Goal: Task Accomplishment & Management: Manage account settings

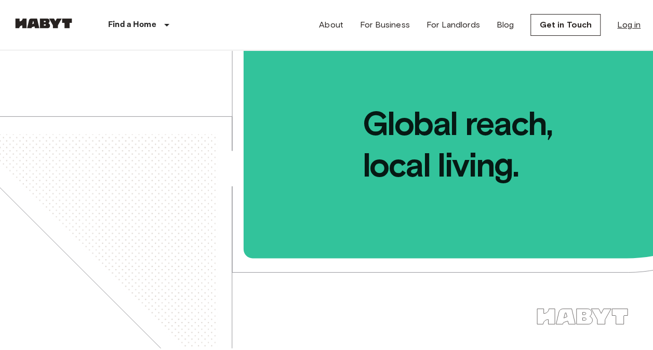
click at [629, 23] on link "Log in" at bounding box center [628, 25] width 23 height 12
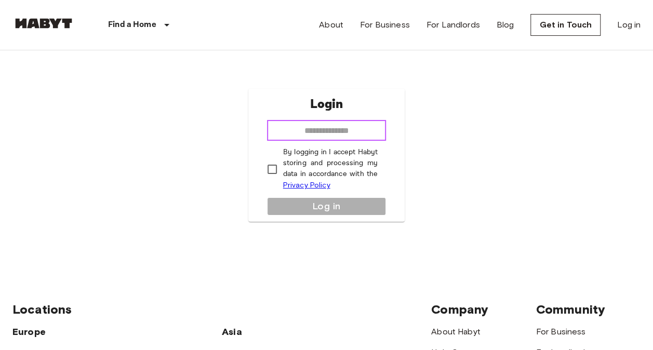
click at [302, 134] on input "email" at bounding box center [326, 130] width 119 height 21
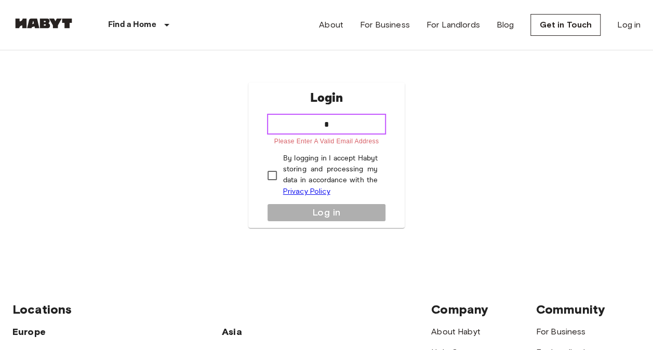
click at [346, 128] on input "*" at bounding box center [326, 124] width 119 height 21
type input "**********"
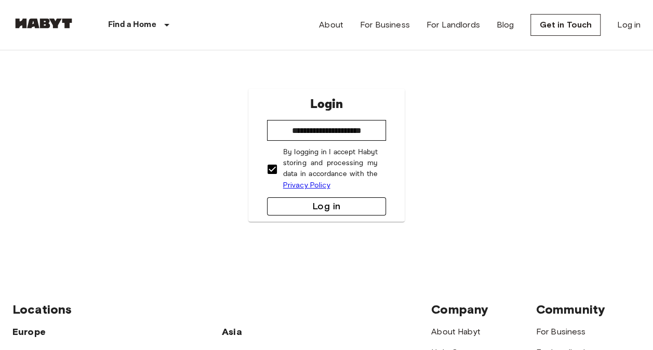
click at [289, 201] on button "Log in" at bounding box center [326, 206] width 119 height 18
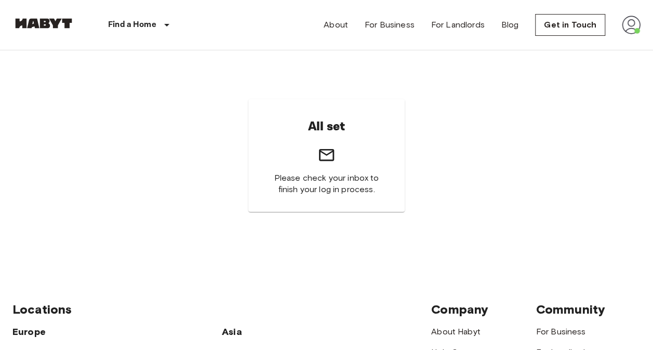
click at [632, 31] on img at bounding box center [631, 25] width 19 height 19
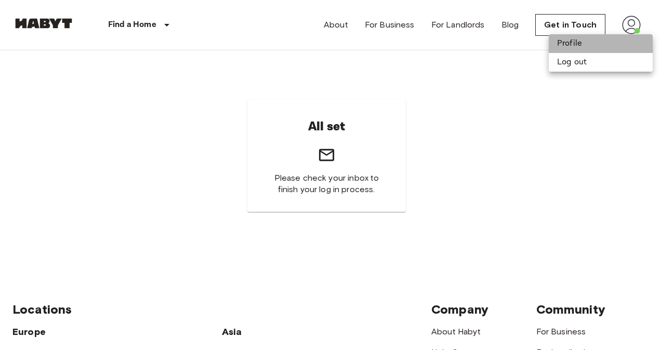
click at [567, 44] on li "Profile" at bounding box center [600, 43] width 104 height 19
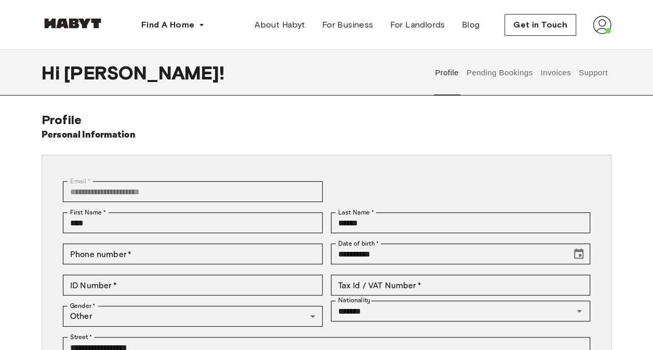
click at [600, 30] on img at bounding box center [602, 25] width 19 height 19
click at [572, 49] on span "Profile" at bounding box center [570, 49] width 26 height 12
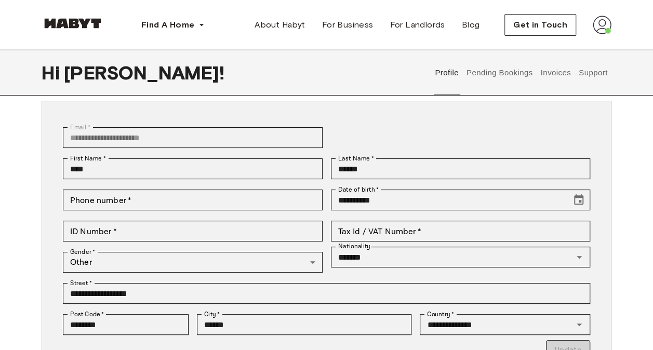
scroll to position [53, 0]
click at [553, 82] on button "Invoices" at bounding box center [555, 73] width 33 height 46
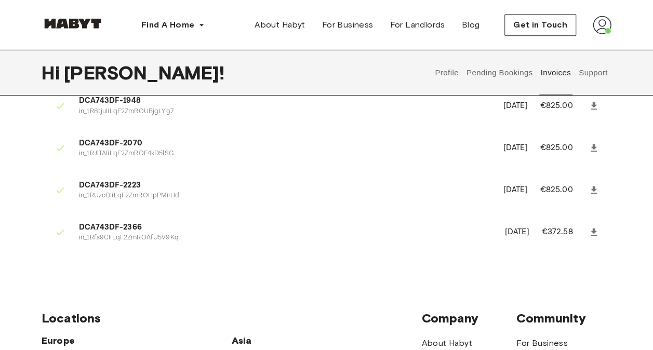
scroll to position [305, 0]
click at [437, 72] on button "Profile" at bounding box center [447, 73] width 26 height 46
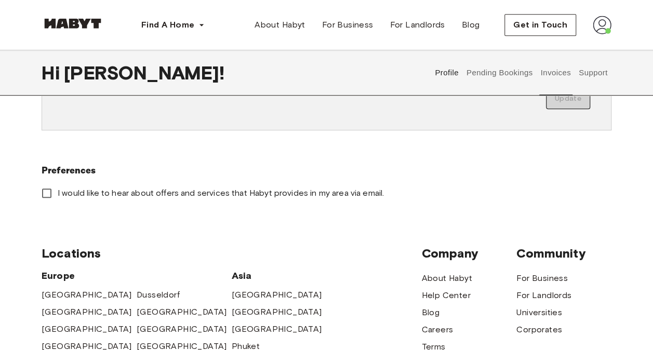
type input "*******"
type input "**********"
click at [517, 60] on button "Pending Bookings" at bounding box center [499, 73] width 69 height 46
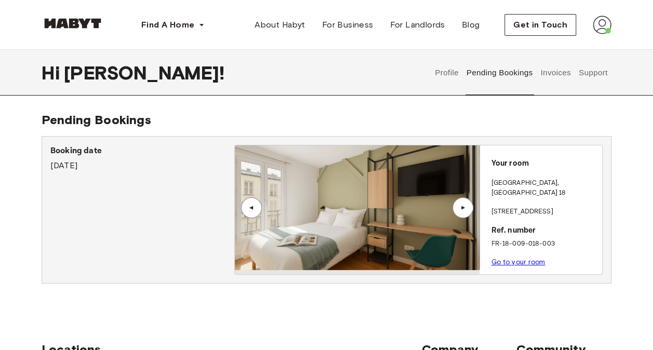
click at [513, 258] on link "Go to your room" at bounding box center [518, 262] width 54 height 8
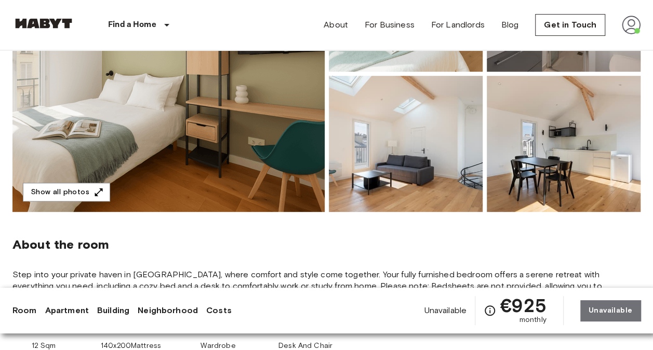
scroll to position [198, 0]
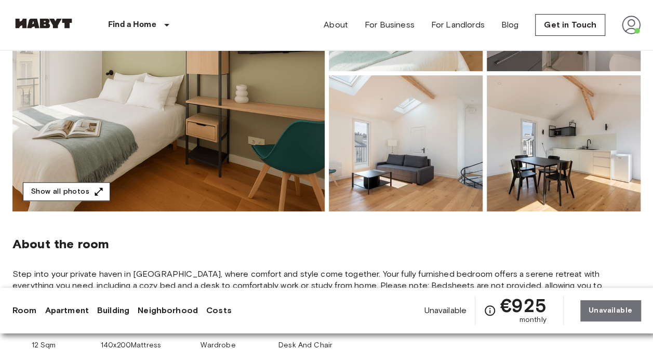
click at [72, 189] on button "Show all photos" at bounding box center [66, 191] width 87 height 19
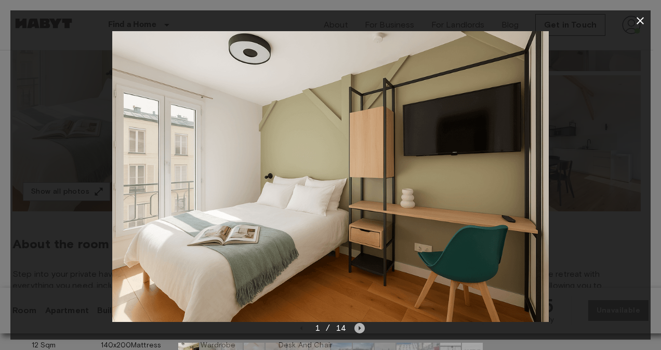
click at [361, 329] on icon "Next image" at bounding box center [359, 328] width 10 height 10
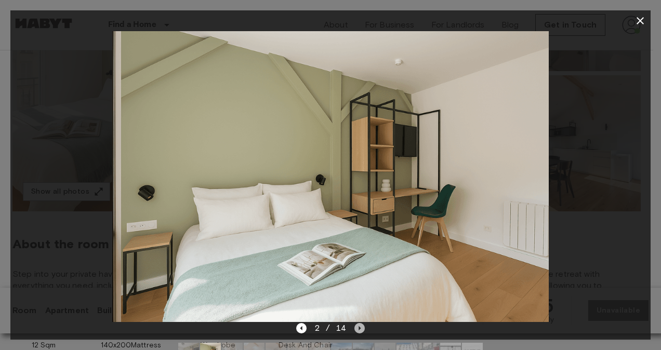
click at [361, 329] on icon "Next image" at bounding box center [359, 328] width 10 height 10
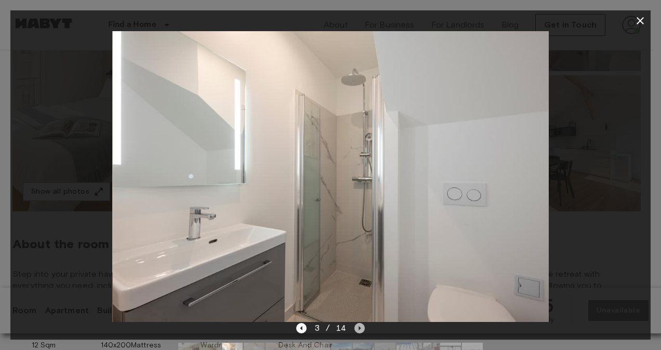
click at [361, 329] on icon "Next image" at bounding box center [359, 328] width 10 height 10
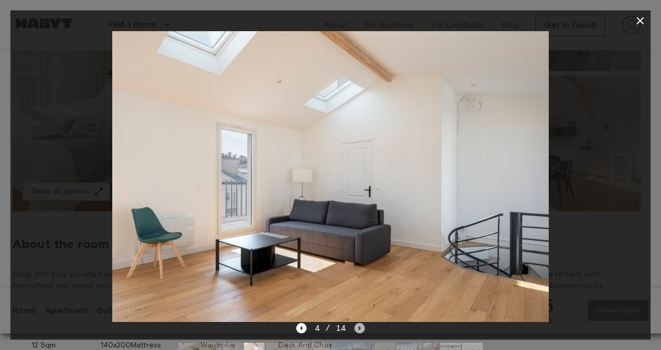
click at [361, 329] on icon "Next image" at bounding box center [359, 328] width 10 height 10
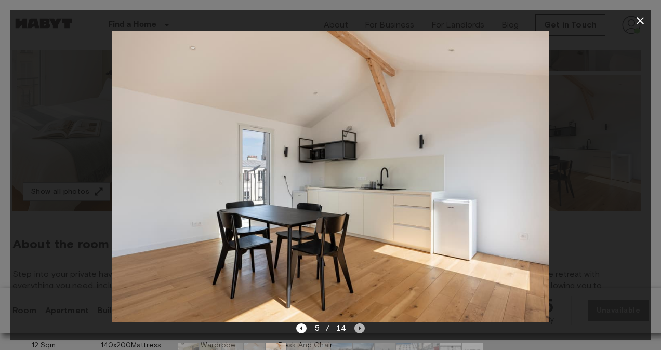
click at [361, 329] on icon "Next image" at bounding box center [359, 328] width 10 height 10
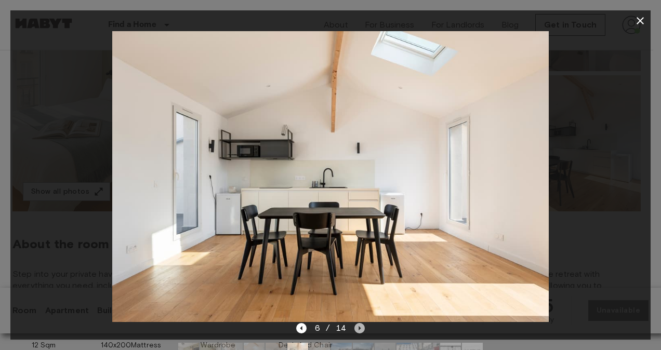
click at [361, 329] on icon "Next image" at bounding box center [359, 328] width 10 height 10
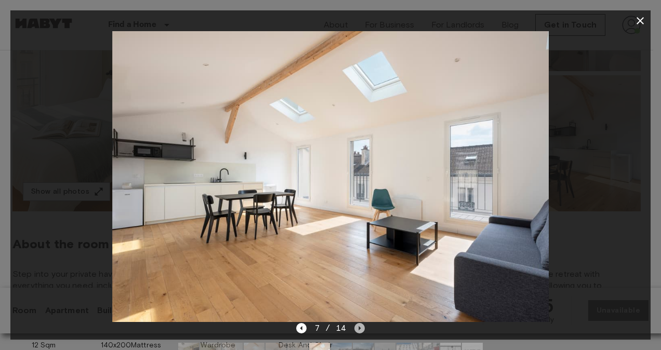
click at [361, 329] on icon "Next image" at bounding box center [359, 328] width 10 height 10
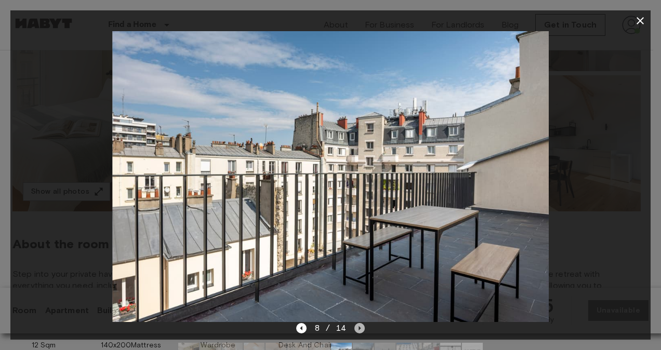
click at [361, 329] on icon "Next image" at bounding box center [359, 328] width 10 height 10
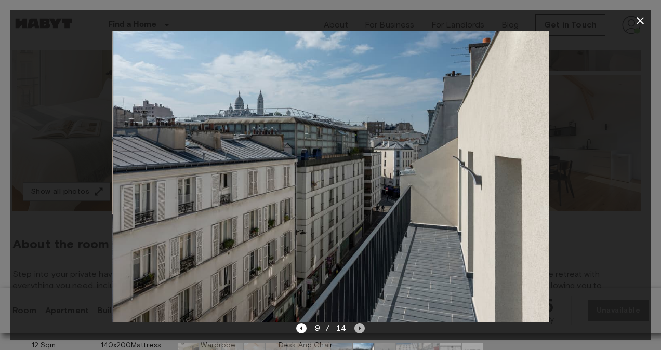
click at [361, 329] on icon "Next image" at bounding box center [359, 328] width 10 height 10
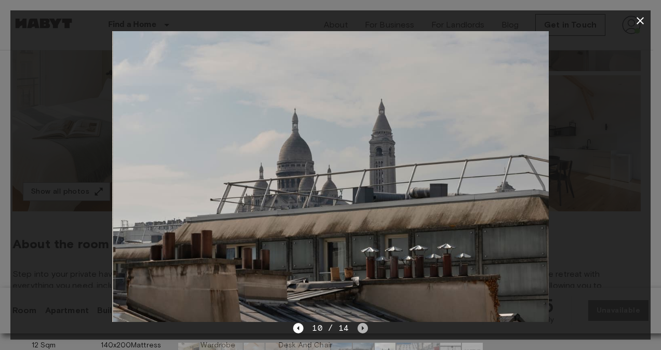
click at [361, 329] on icon "Next image" at bounding box center [362, 328] width 2 height 4
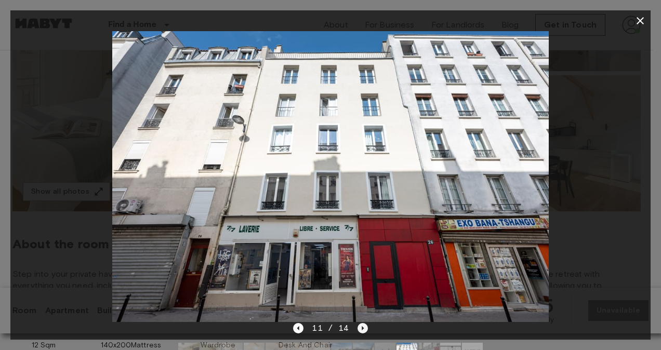
click at [361, 329] on icon "Next image" at bounding box center [362, 328] width 2 height 4
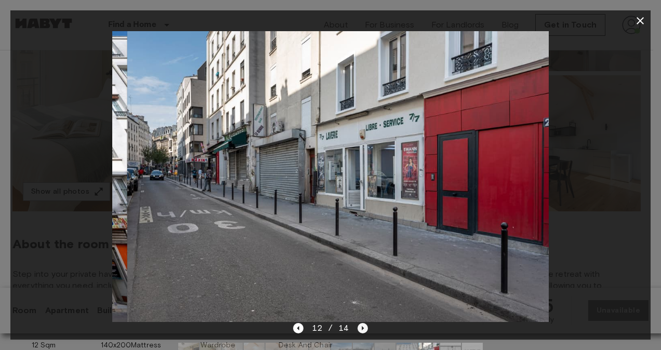
click at [361, 329] on icon "Next image" at bounding box center [362, 328] width 2 height 4
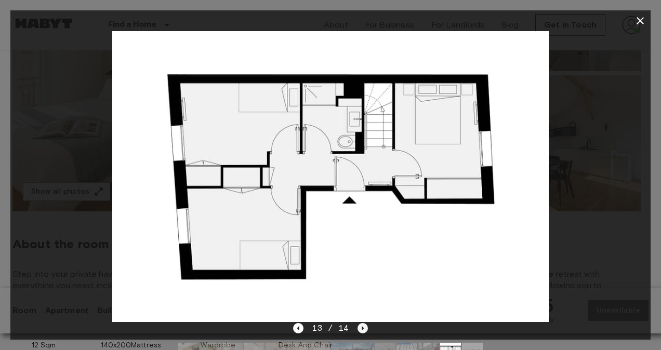
click at [361, 329] on icon "Next image" at bounding box center [362, 328] width 2 height 4
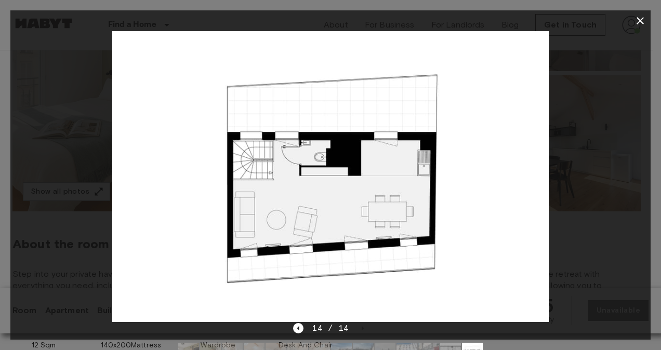
click at [643, 25] on icon "button" at bounding box center [640, 21] width 12 height 12
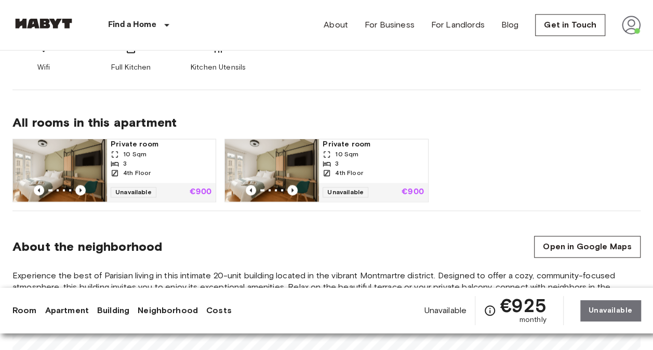
scroll to position [690, 0]
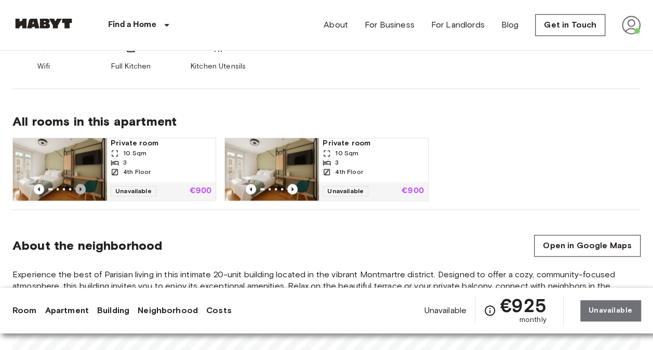
click at [83, 186] on icon "Previous image" at bounding box center [80, 189] width 10 height 10
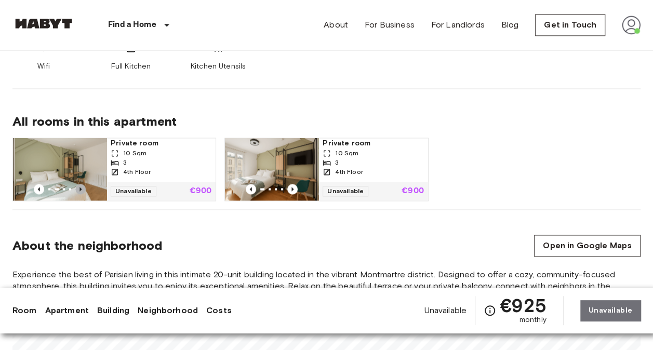
click at [83, 186] on icon "Previous image" at bounding box center [80, 189] width 10 height 10
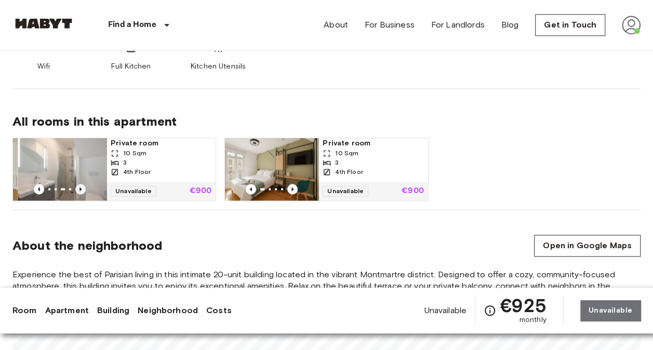
click at [83, 186] on icon "Previous image" at bounding box center [80, 189] width 10 height 10
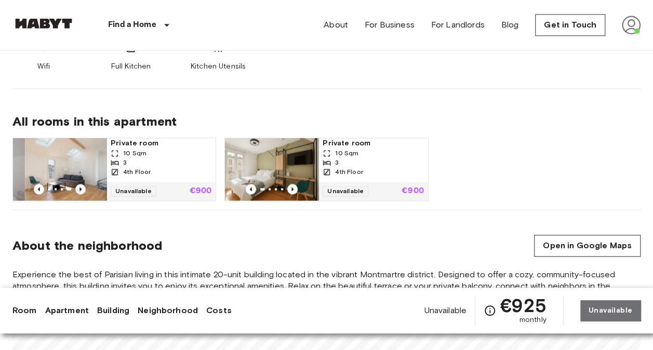
click at [83, 186] on icon "Previous image" at bounding box center [80, 189] width 10 height 10
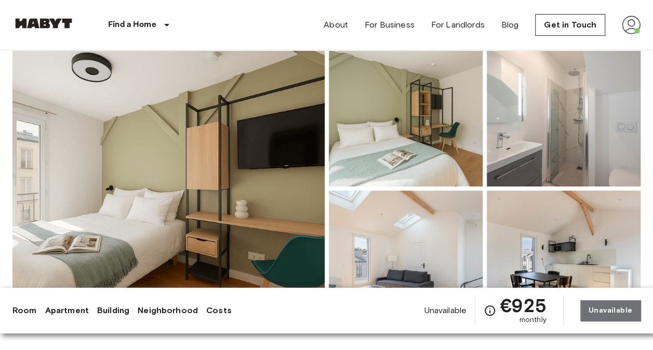
scroll to position [84, 0]
click at [64, 311] on link "Apartment" at bounding box center [67, 310] width 44 height 12
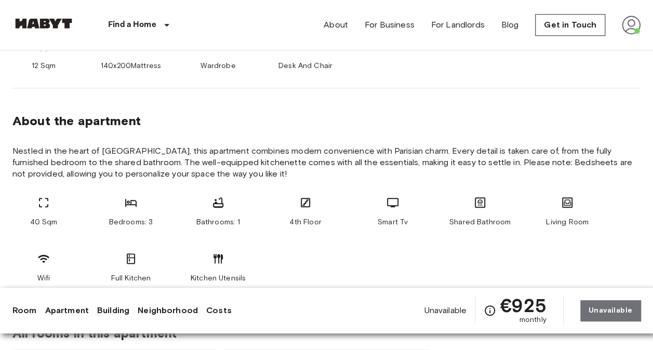
scroll to position [516, 0]
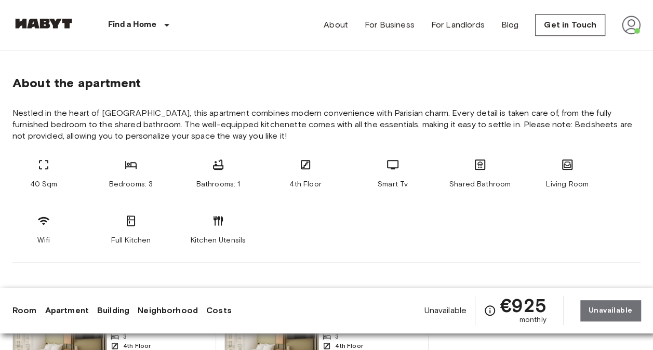
click at [107, 310] on link "Building" at bounding box center [113, 310] width 32 height 12
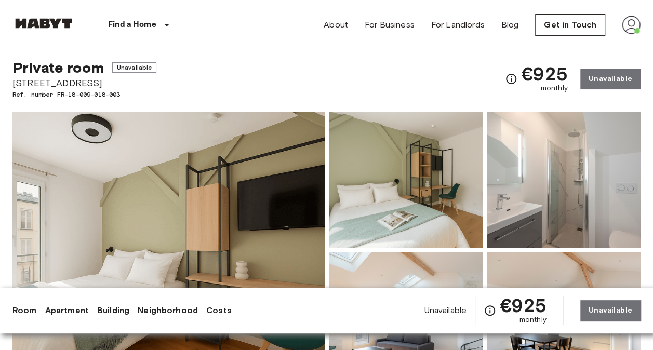
scroll to position [0, 0]
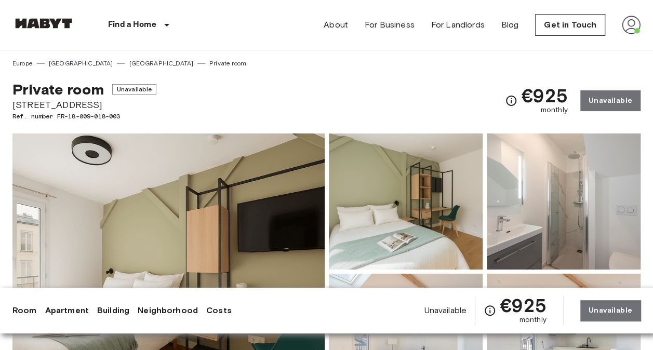
click at [629, 30] on img at bounding box center [631, 25] width 19 height 19
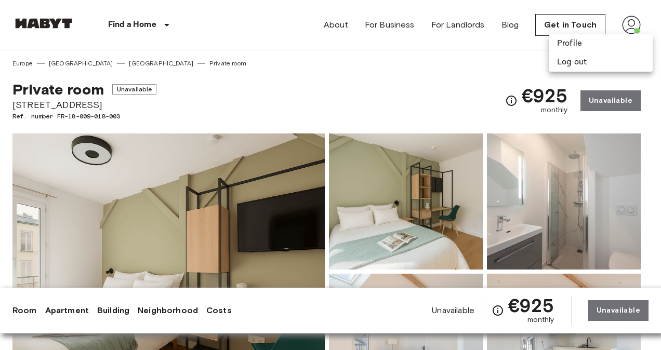
click at [340, 24] on div at bounding box center [330, 175] width 661 height 350
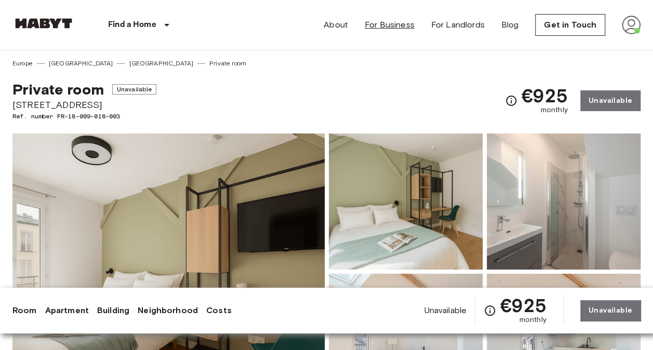
click at [390, 22] on link "For Business" at bounding box center [390, 25] width 50 height 12
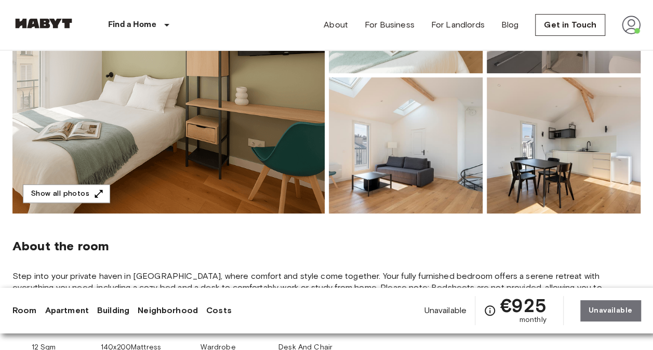
scroll to position [196, 0]
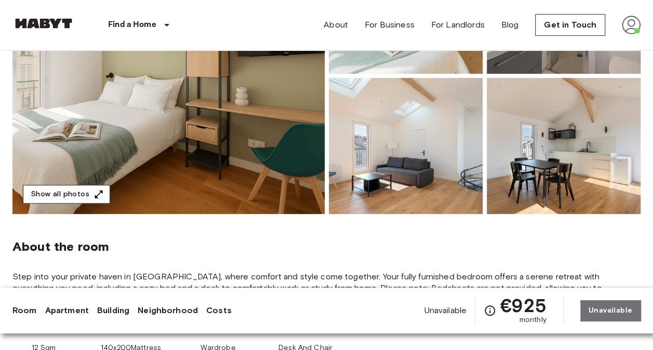
click at [84, 190] on button "Show all photos" at bounding box center [66, 194] width 87 height 19
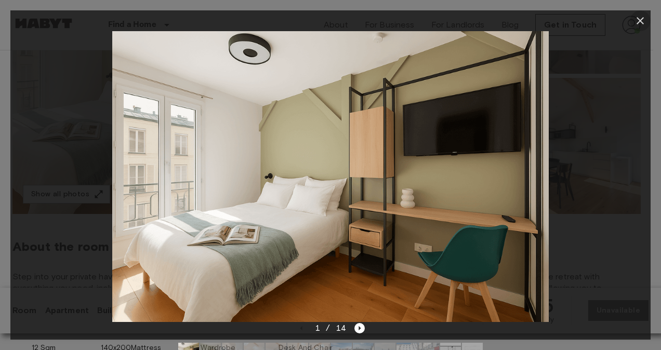
click at [636, 25] on icon "button" at bounding box center [640, 21] width 12 height 12
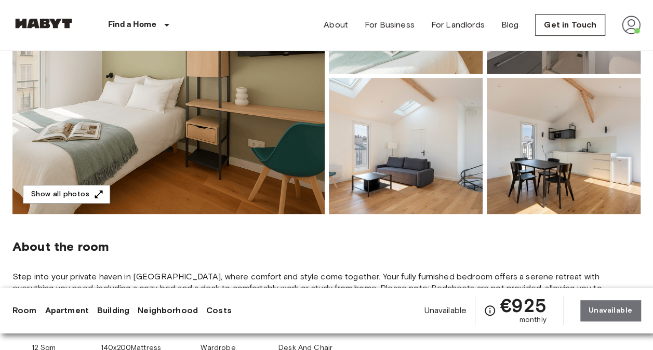
scroll to position [0, 0]
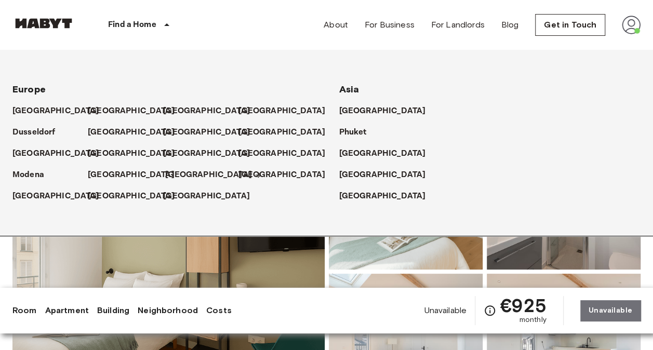
click at [182, 172] on p "[GEOGRAPHIC_DATA]" at bounding box center [208, 175] width 87 height 12
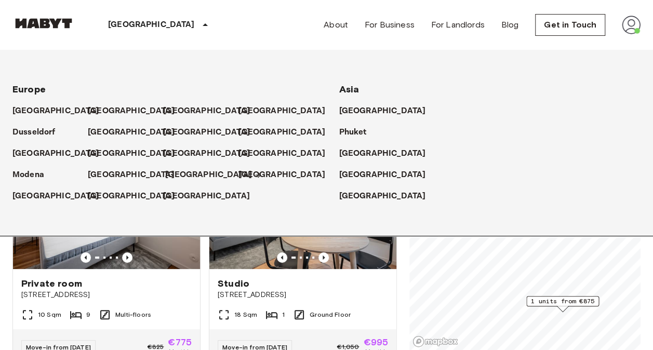
click at [172, 175] on p "[GEOGRAPHIC_DATA]" at bounding box center [208, 175] width 87 height 12
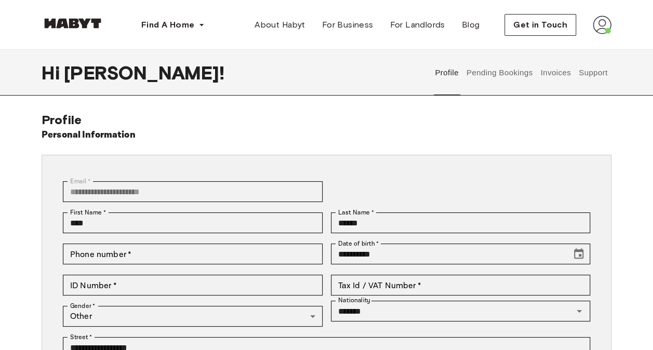
click at [502, 72] on button "Pending Bookings" at bounding box center [499, 73] width 69 height 46
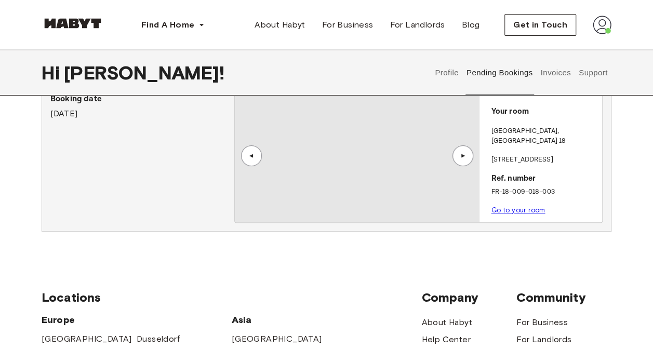
scroll to position [49, 0]
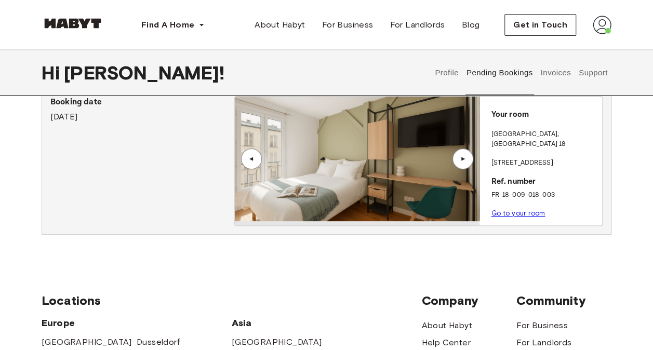
click at [555, 73] on button "Invoices" at bounding box center [555, 73] width 33 height 46
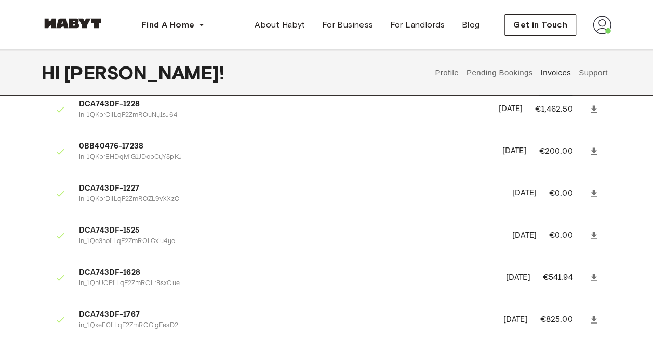
click at [596, 75] on button "Support" at bounding box center [593, 73] width 32 height 46
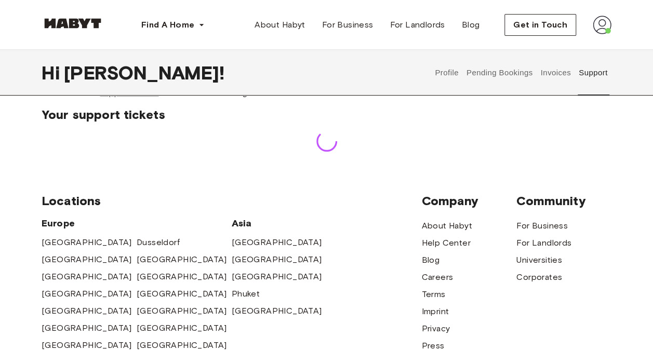
click at [511, 73] on button "Pending Bookings" at bounding box center [499, 73] width 69 height 46
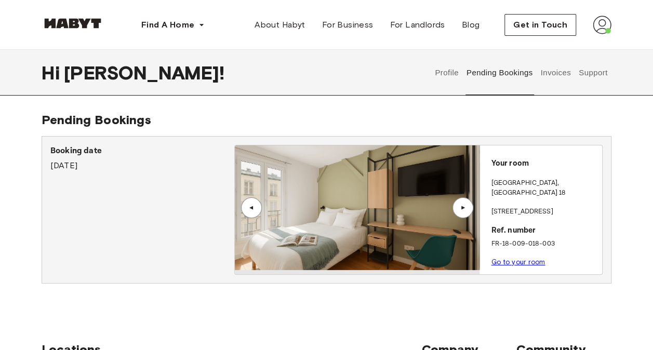
click at [508, 258] on link "Go to your room" at bounding box center [518, 262] width 54 height 8
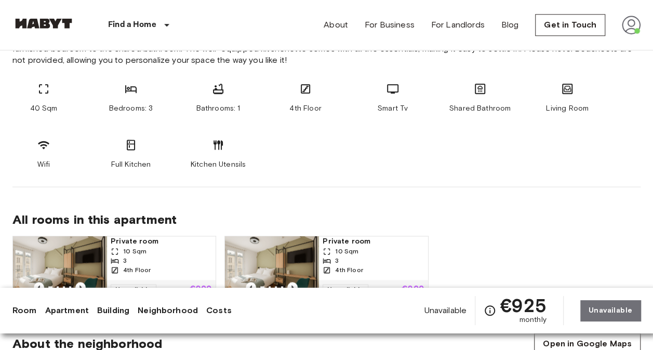
scroll to position [712, 0]
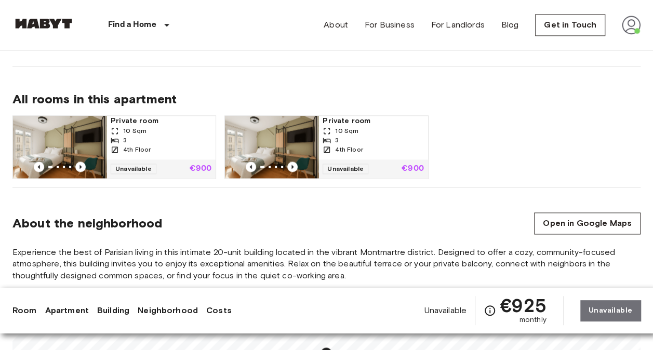
click at [157, 128] on div "10 Sqm" at bounding box center [161, 130] width 101 height 9
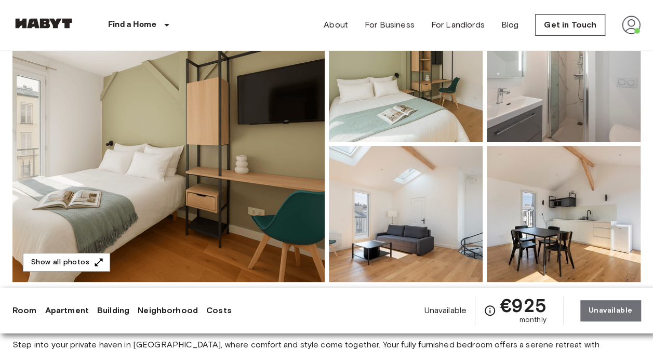
scroll to position [130, 0]
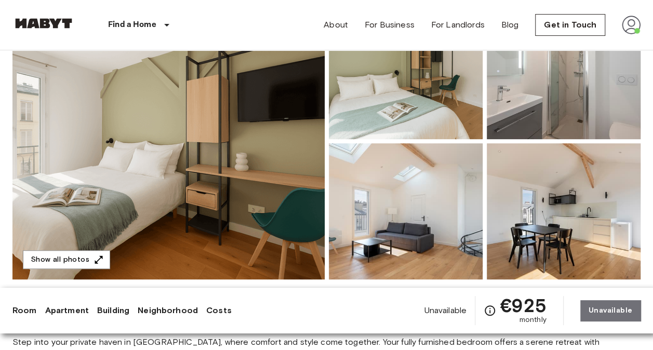
click at [180, 160] on img at bounding box center [168, 141] width 312 height 276
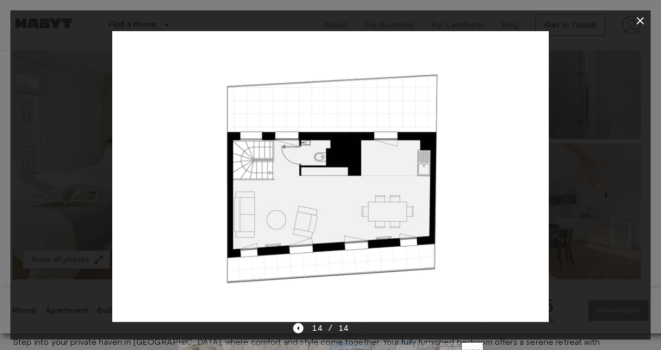
click at [637, 27] on button "button" at bounding box center [639, 20] width 21 height 21
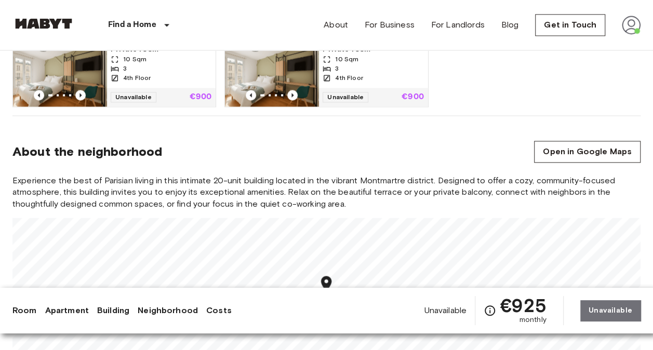
scroll to position [783, 0]
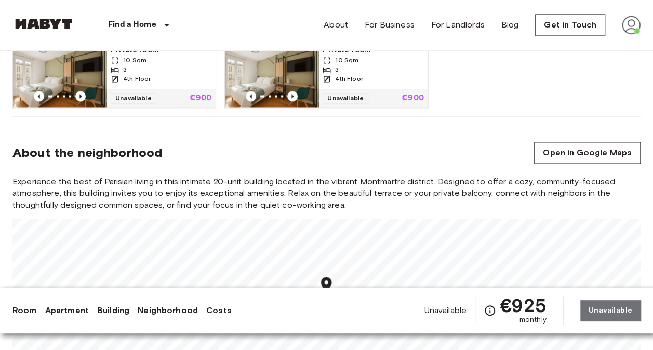
click at [160, 79] on div "4th Floor" at bounding box center [161, 78] width 101 height 9
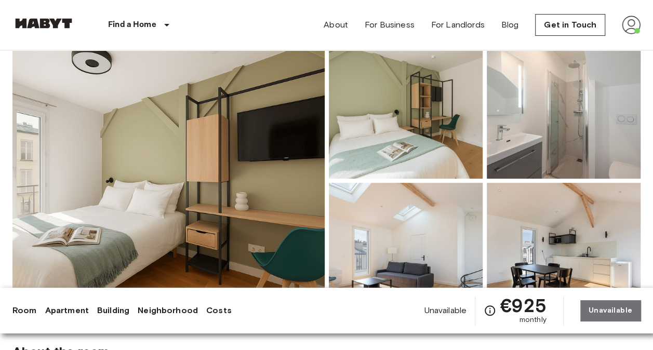
scroll to position [5, 0]
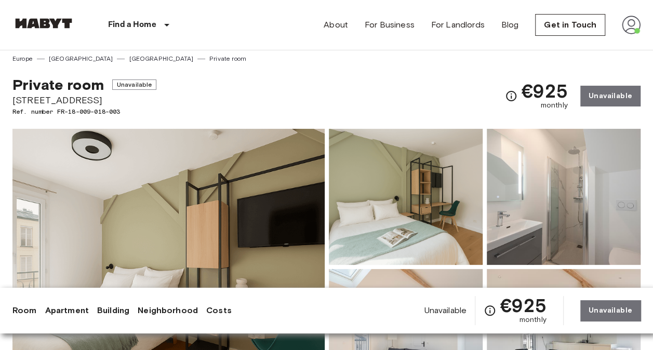
click at [626, 27] on img at bounding box center [631, 25] width 19 height 19
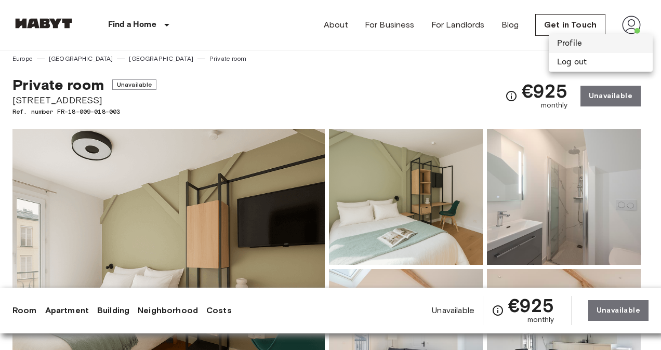
click at [563, 47] on li "Profile" at bounding box center [600, 43] width 104 height 19
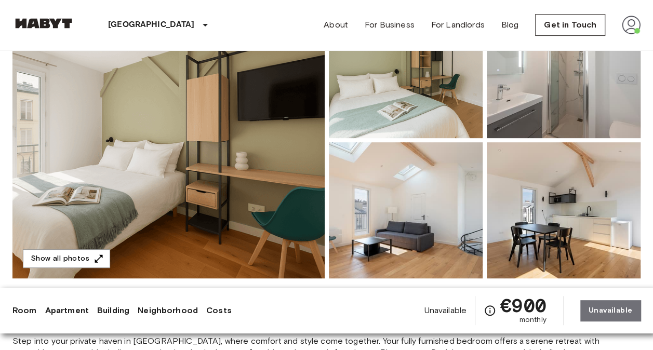
scroll to position [131, 0]
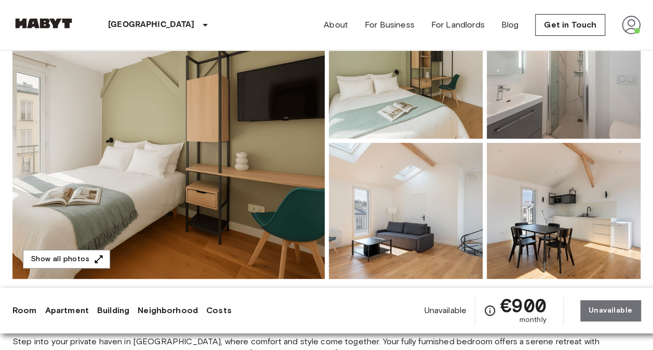
click at [317, 138] on img at bounding box center [168, 141] width 312 height 276
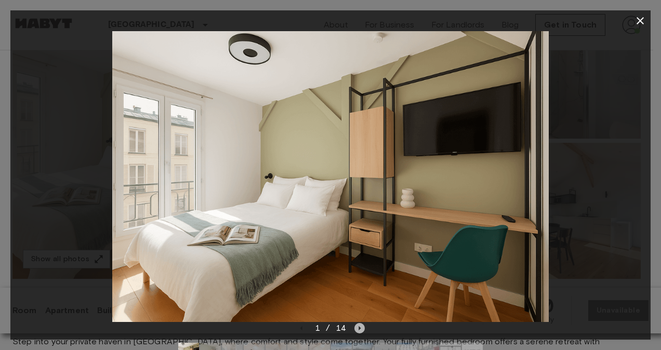
click at [360, 328] on icon "Next image" at bounding box center [359, 328] width 10 height 10
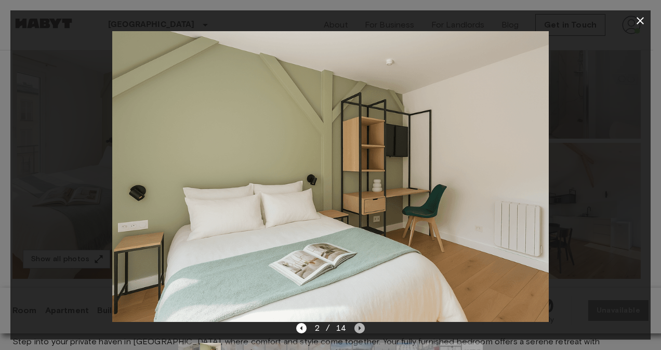
click at [360, 328] on icon "Next image" at bounding box center [359, 328] width 10 height 10
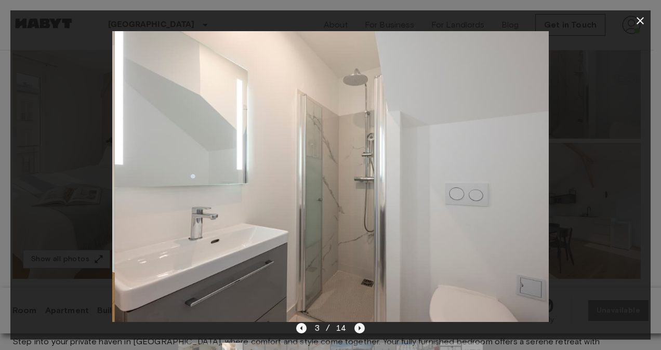
click at [360, 328] on icon "Next image" at bounding box center [359, 328] width 10 height 10
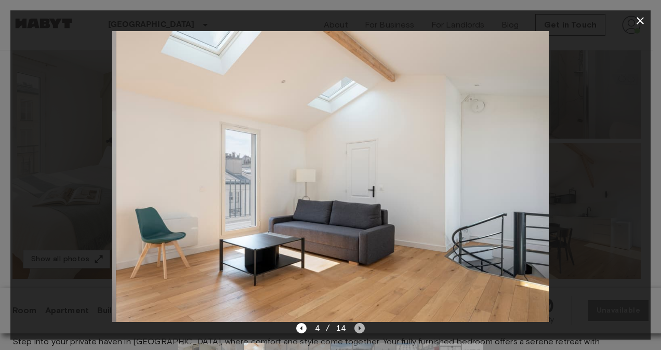
click at [360, 328] on icon "Next image" at bounding box center [359, 328] width 10 height 10
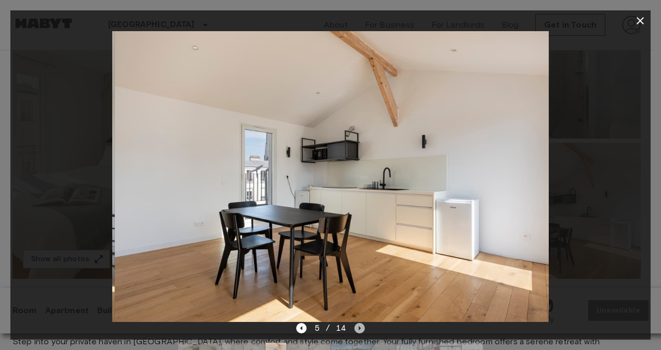
click at [360, 328] on icon "Next image" at bounding box center [359, 328] width 10 height 10
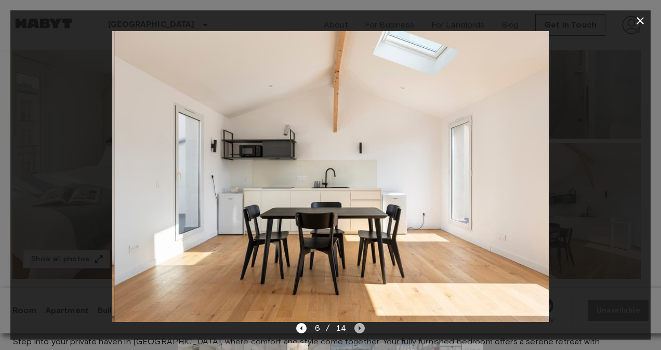
click at [360, 328] on icon "Next image" at bounding box center [359, 328] width 10 height 10
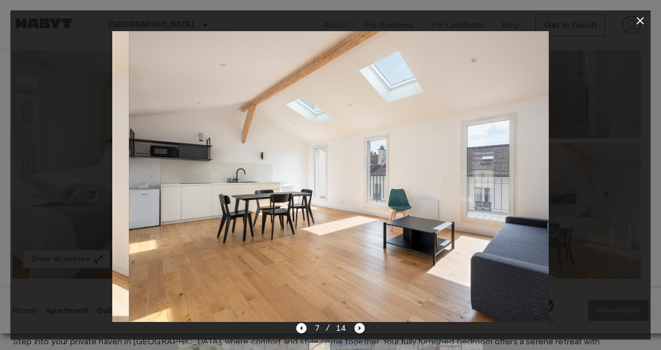
click at [360, 328] on icon "Next image" at bounding box center [359, 328] width 10 height 10
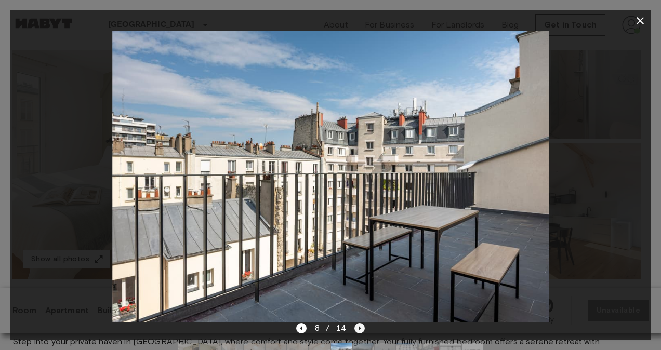
click at [360, 328] on icon "Next image" at bounding box center [359, 328] width 10 height 10
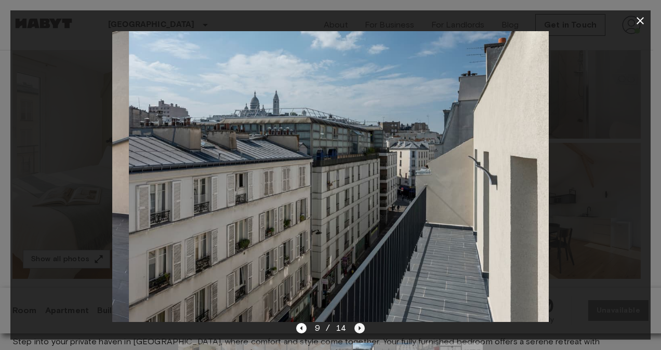
click at [360, 328] on icon "Next image" at bounding box center [359, 328] width 10 height 10
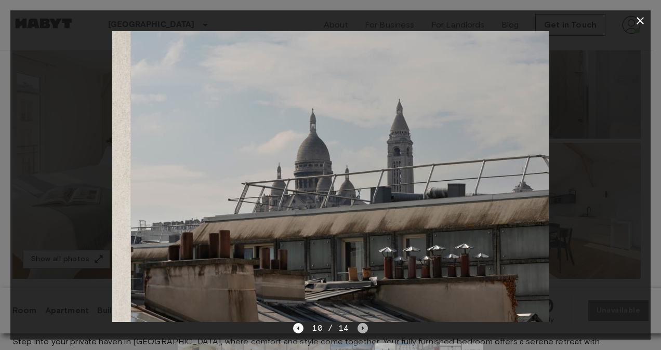
click at [360, 328] on icon "Next image" at bounding box center [362, 328] width 10 height 10
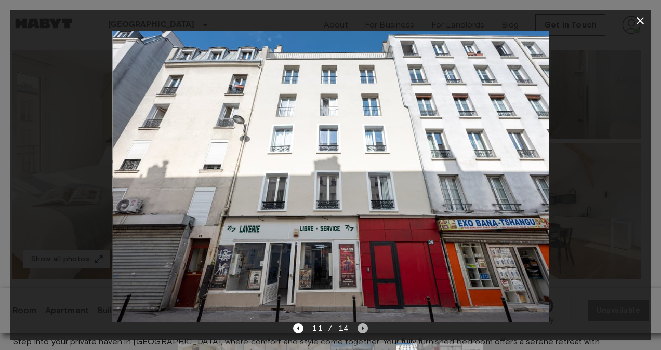
click at [360, 328] on icon "Next image" at bounding box center [362, 328] width 10 height 10
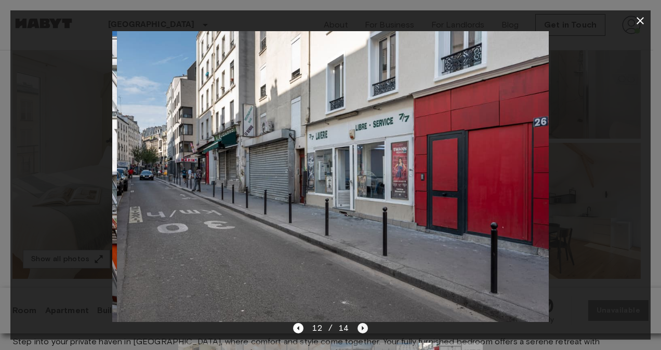
click at [360, 328] on icon "Next image" at bounding box center [362, 328] width 10 height 10
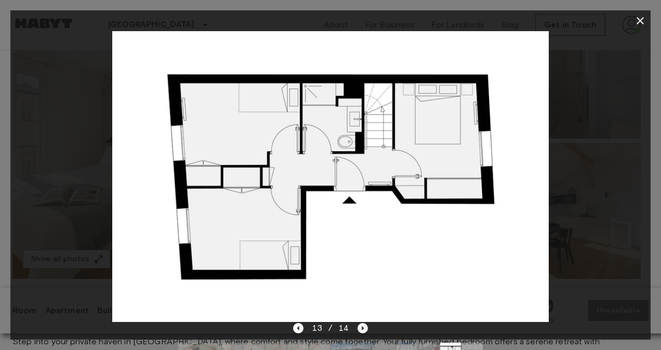
click at [366, 329] on icon "Next image" at bounding box center [362, 328] width 10 height 10
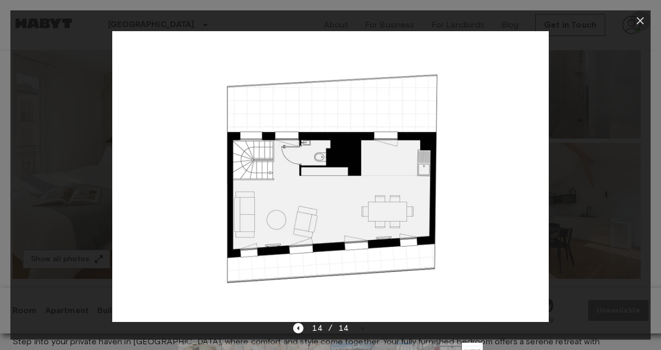
click at [643, 21] on icon "button" at bounding box center [640, 21] width 12 height 12
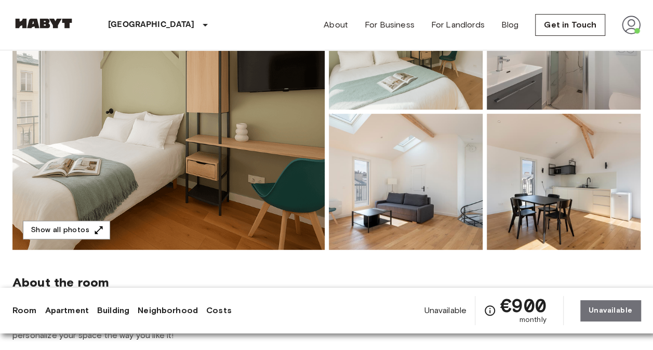
scroll to position [159, 0]
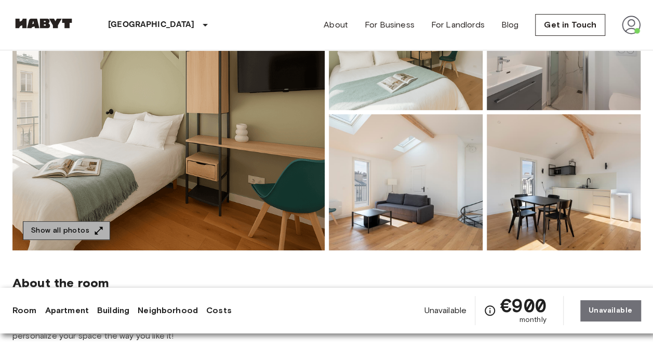
click at [87, 233] on button "Show all photos" at bounding box center [66, 230] width 87 height 19
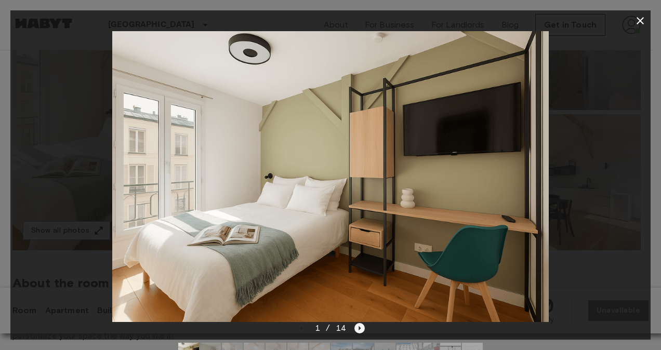
click at [356, 326] on icon "Next image" at bounding box center [359, 328] width 10 height 10
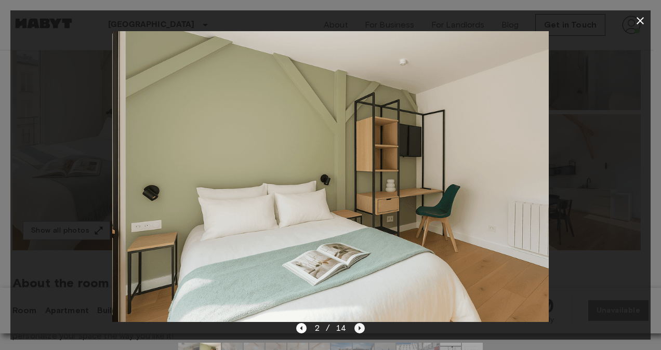
click at [356, 326] on icon "Next image" at bounding box center [359, 328] width 10 height 10
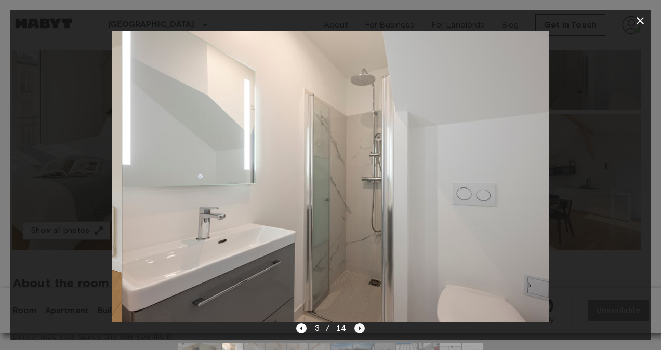
click at [356, 326] on icon "Next image" at bounding box center [359, 328] width 10 height 10
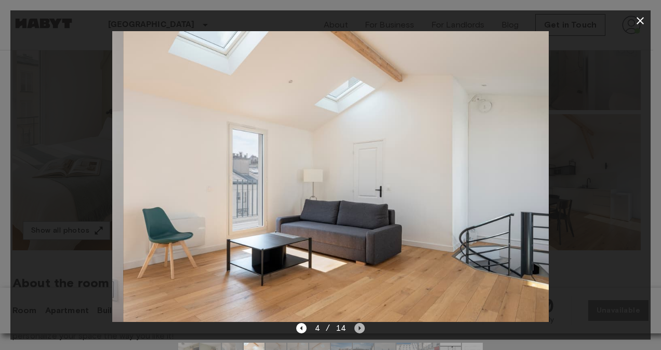
click at [356, 326] on icon "Next image" at bounding box center [359, 328] width 10 height 10
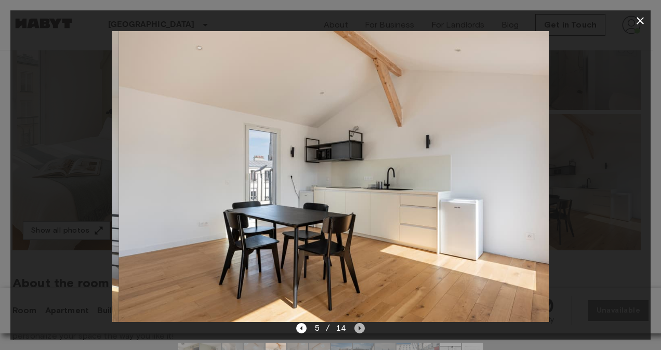
click at [356, 326] on icon "Next image" at bounding box center [359, 328] width 10 height 10
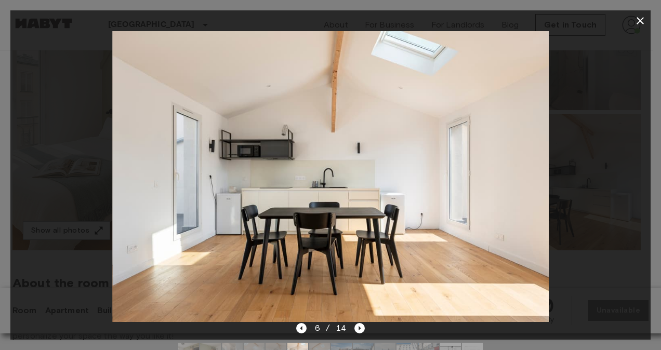
click at [641, 21] on icon "button" at bounding box center [640, 21] width 12 height 12
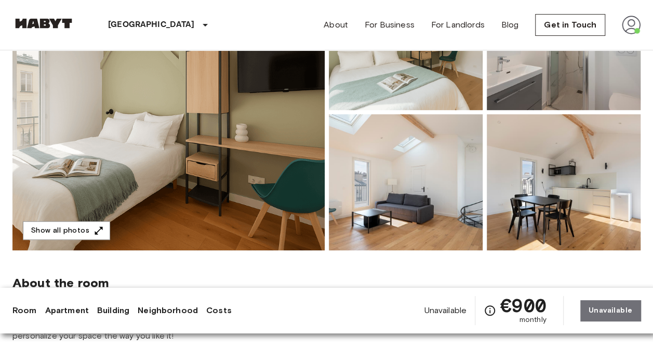
scroll to position [0, 0]
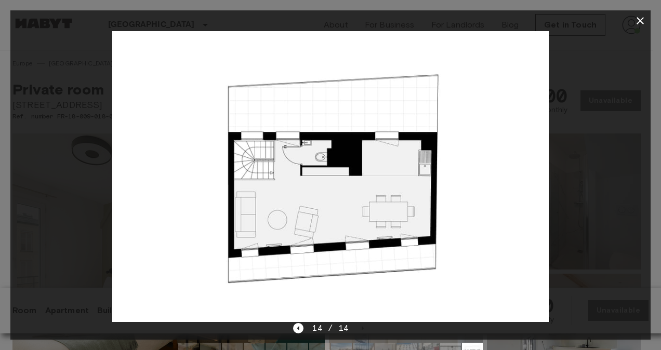
click at [638, 25] on icon "button" at bounding box center [640, 21] width 12 height 12
click at [640, 22] on img at bounding box center [631, 25] width 19 height 19
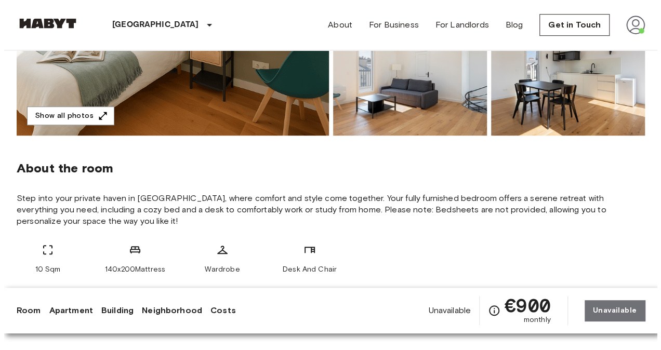
scroll to position [148, 0]
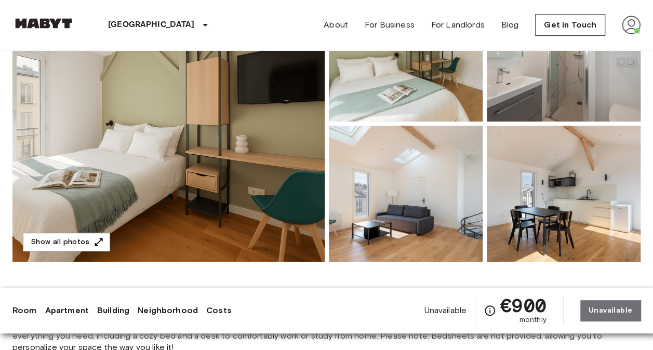
click at [452, 209] on img at bounding box center [406, 194] width 154 height 136
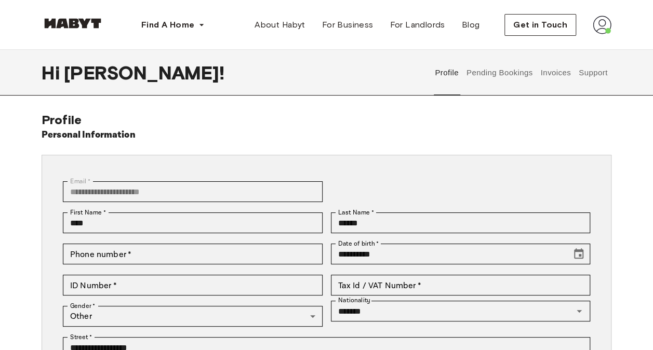
click at [505, 76] on button "Pending Bookings" at bounding box center [499, 73] width 69 height 46
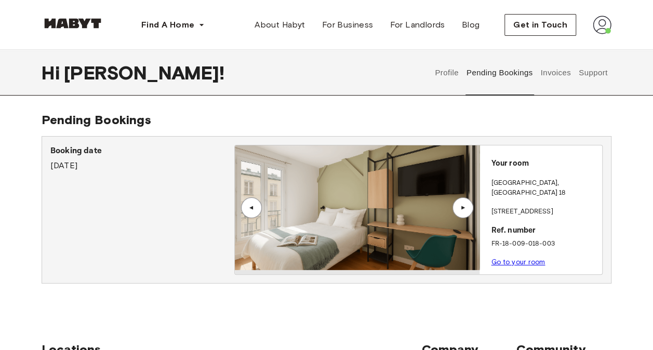
click at [562, 71] on button "Invoices" at bounding box center [555, 73] width 33 height 46
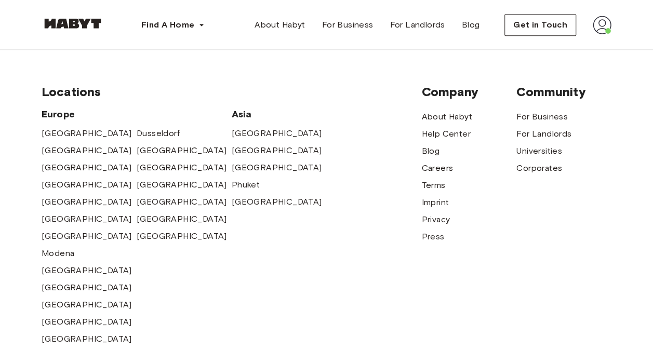
scroll to position [472, 0]
